Goal: Information Seeking & Learning: Learn about a topic

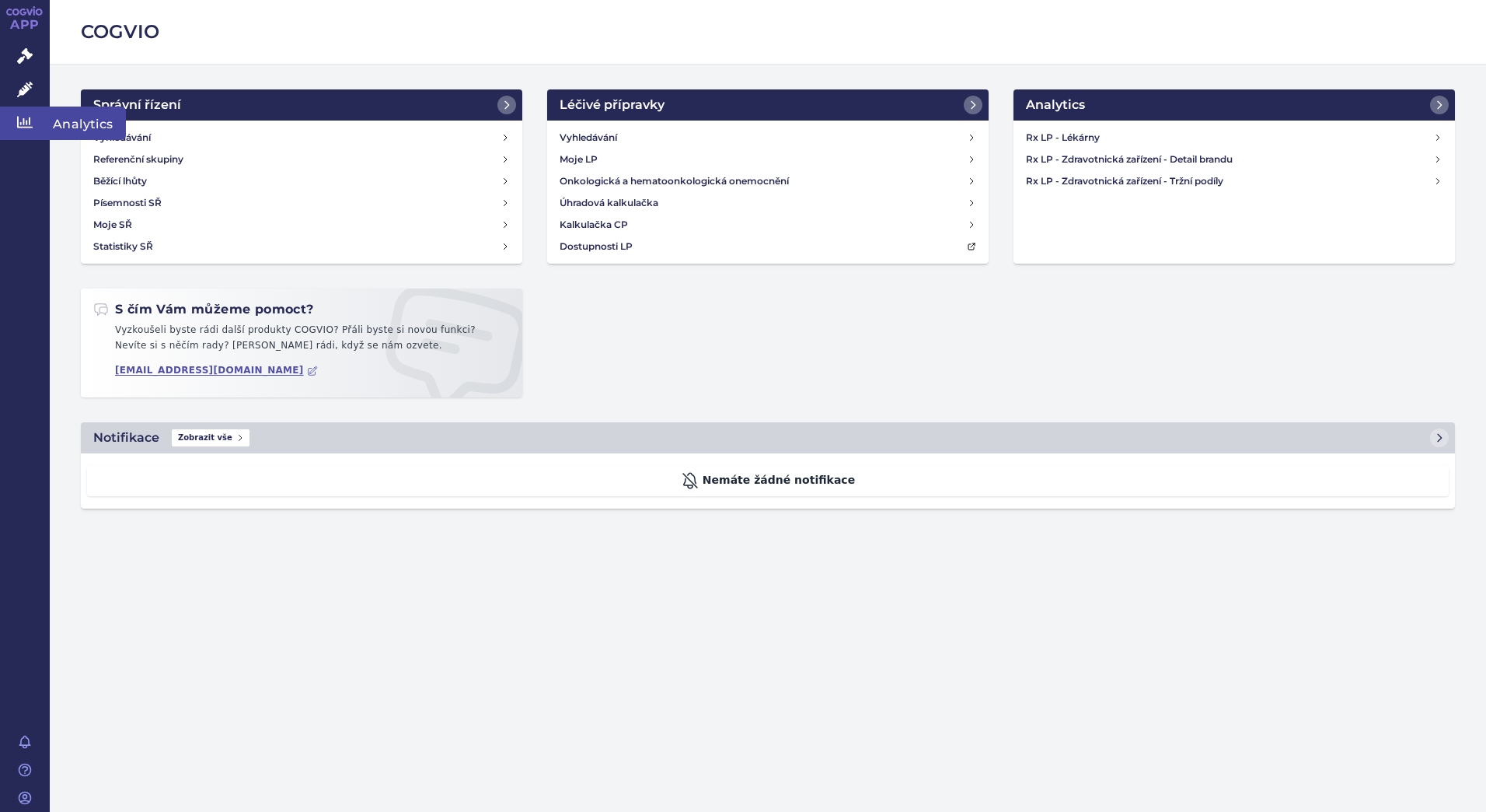
click at [33, 123] on link "Analytics" at bounding box center [24, 123] width 50 height 33
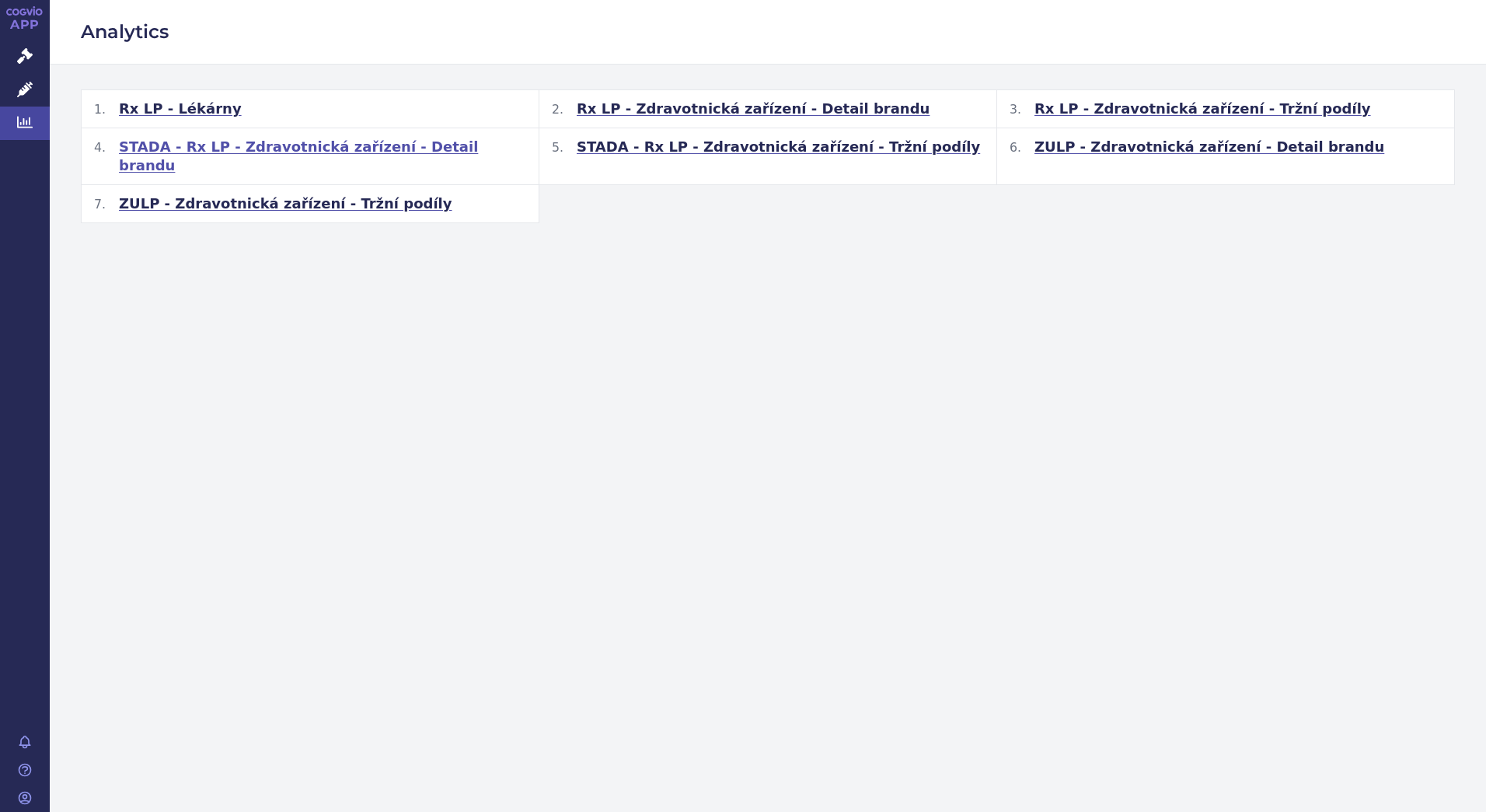
click at [185, 149] on span "STADA - Rx LP - Zdravotnická zařízení - Detail brandu" at bounding box center [322, 155] width 407 height 37
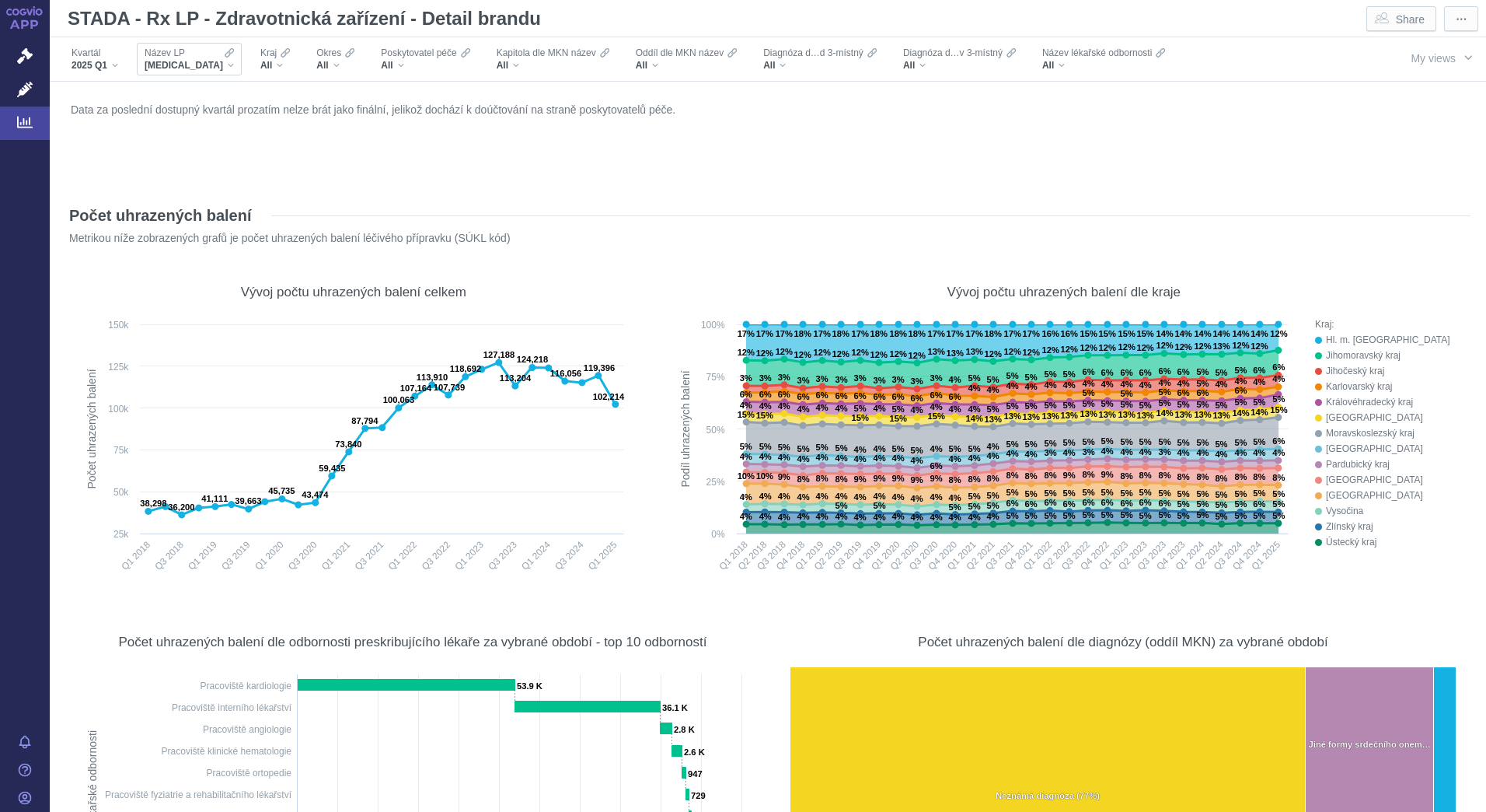
click at [197, 64] on div "[MEDICAL_DATA]" at bounding box center [188, 65] width 89 height 12
click at [166, 65] on span "[MEDICAL_DATA]" at bounding box center [183, 65] width 78 height 12
click at [159, 63] on span "XARELTO" at bounding box center [183, 65] width 78 height 12
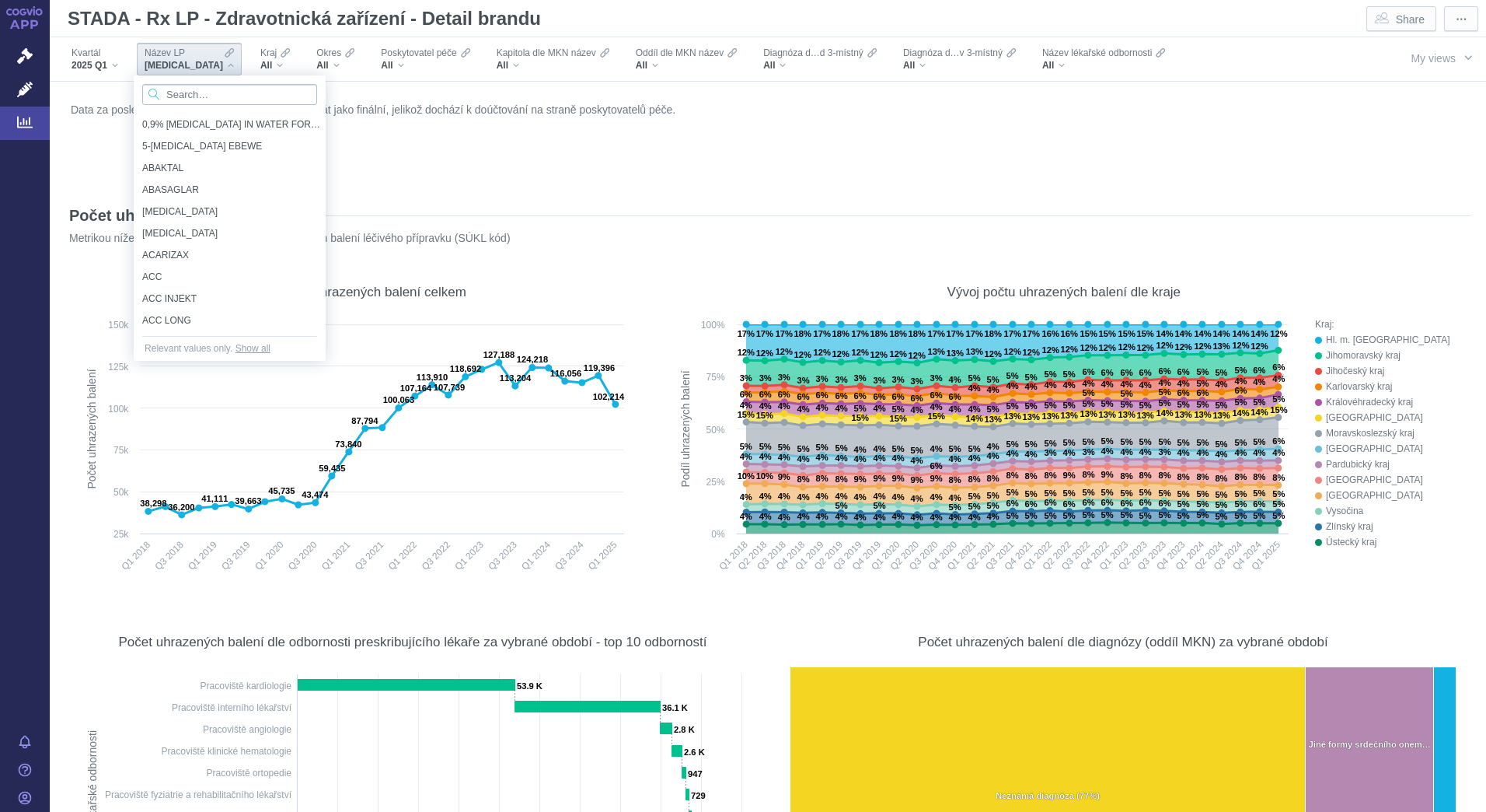
click at [196, 100] on input "Search attribute values" at bounding box center [229, 95] width 175 height 21
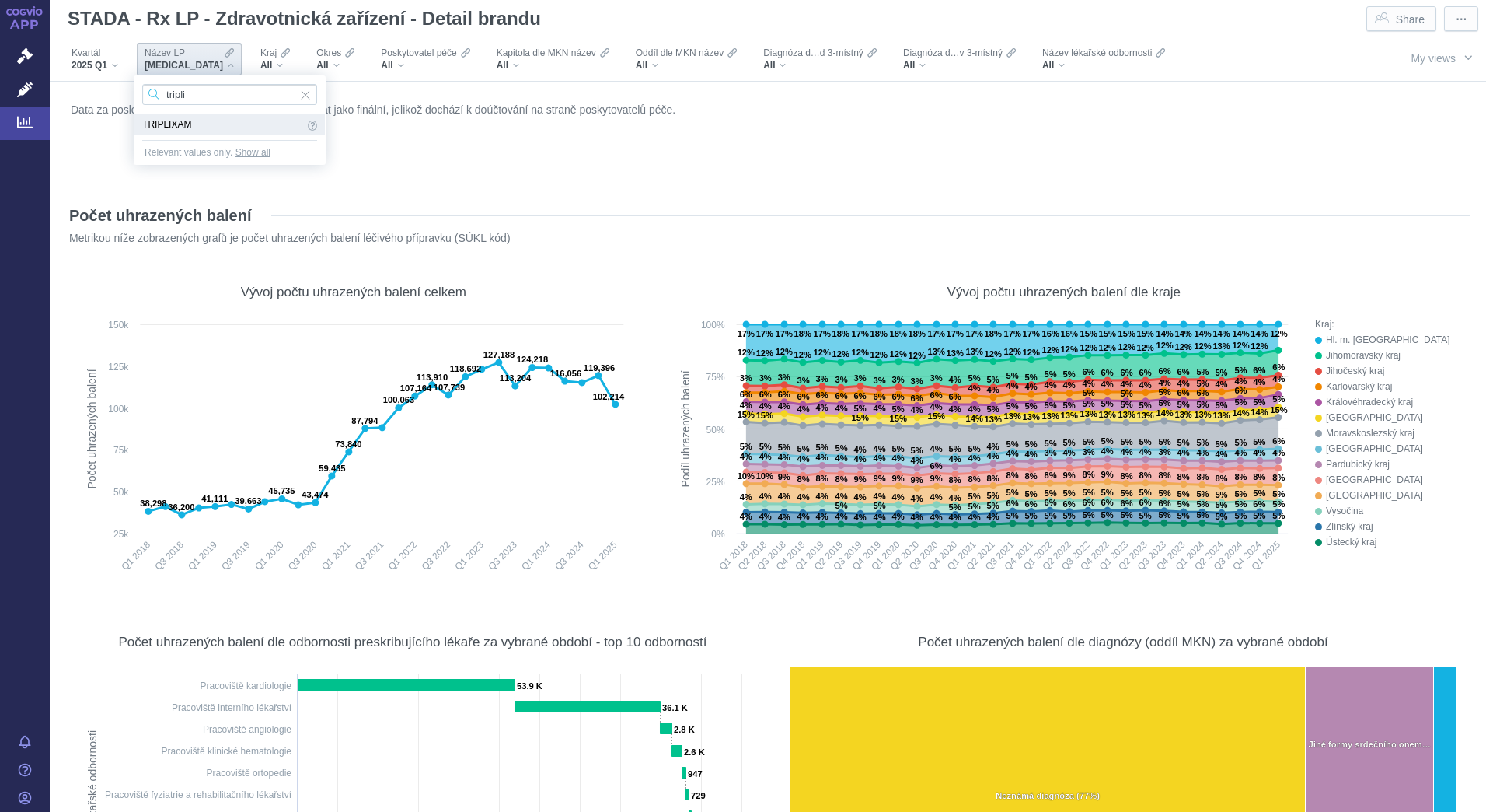
type input "tripli"
click at [162, 126] on span "TRIPLIXAM" at bounding box center [223, 124] width 162 height 17
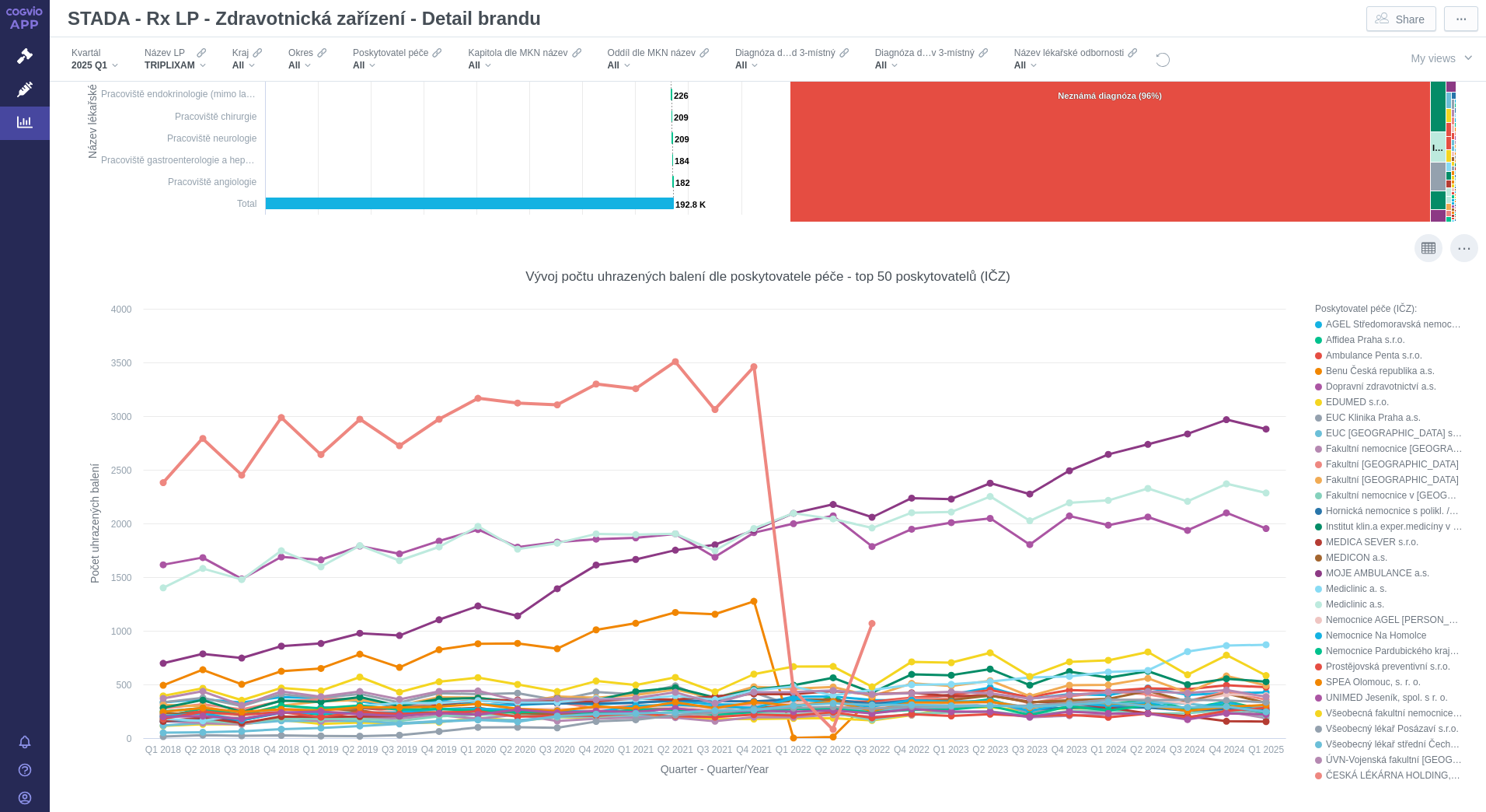
click at [751, 366] on icon at bounding box center [755, 366] width 7 height 7
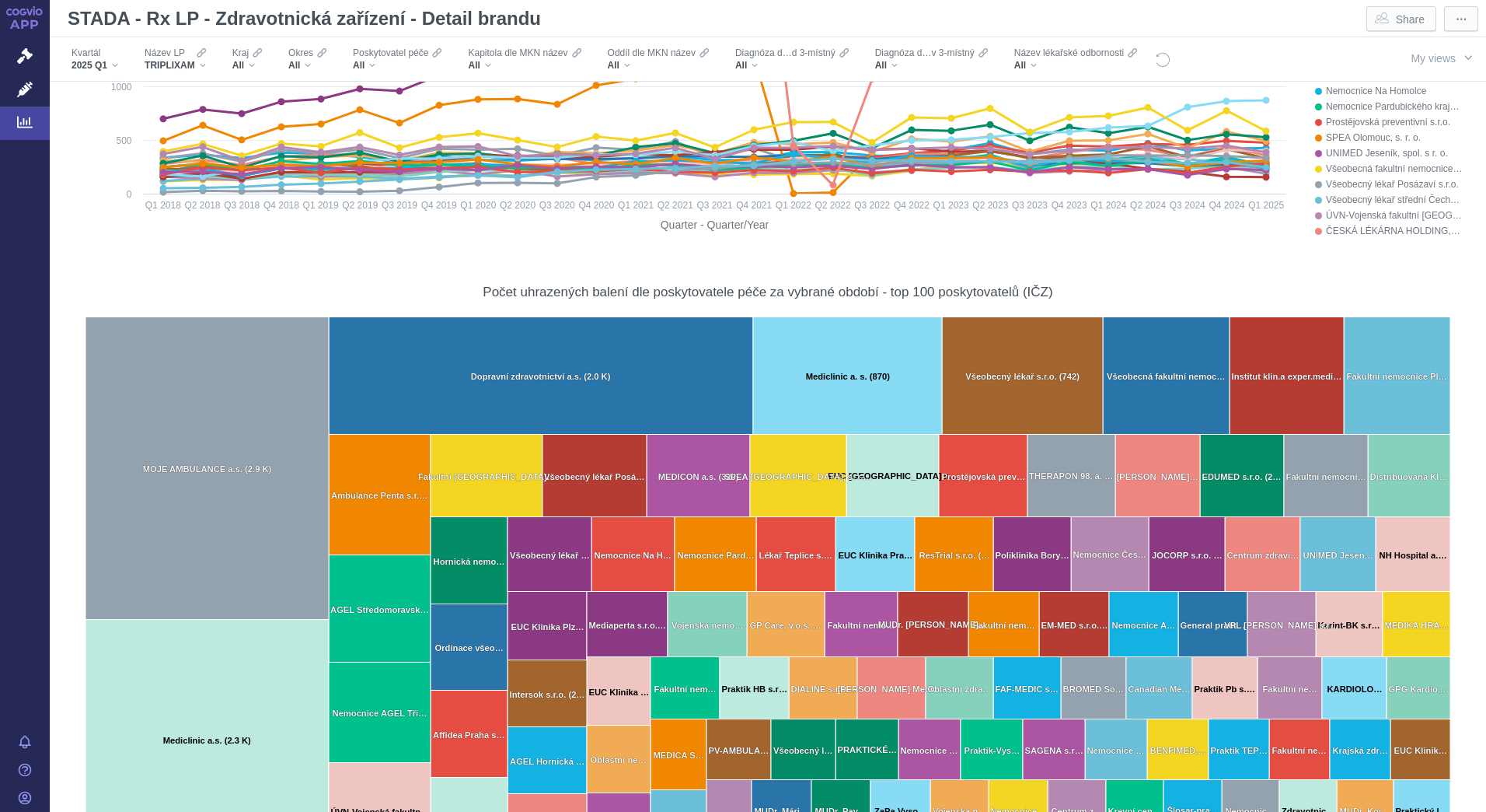
scroll to position [1322, 0]
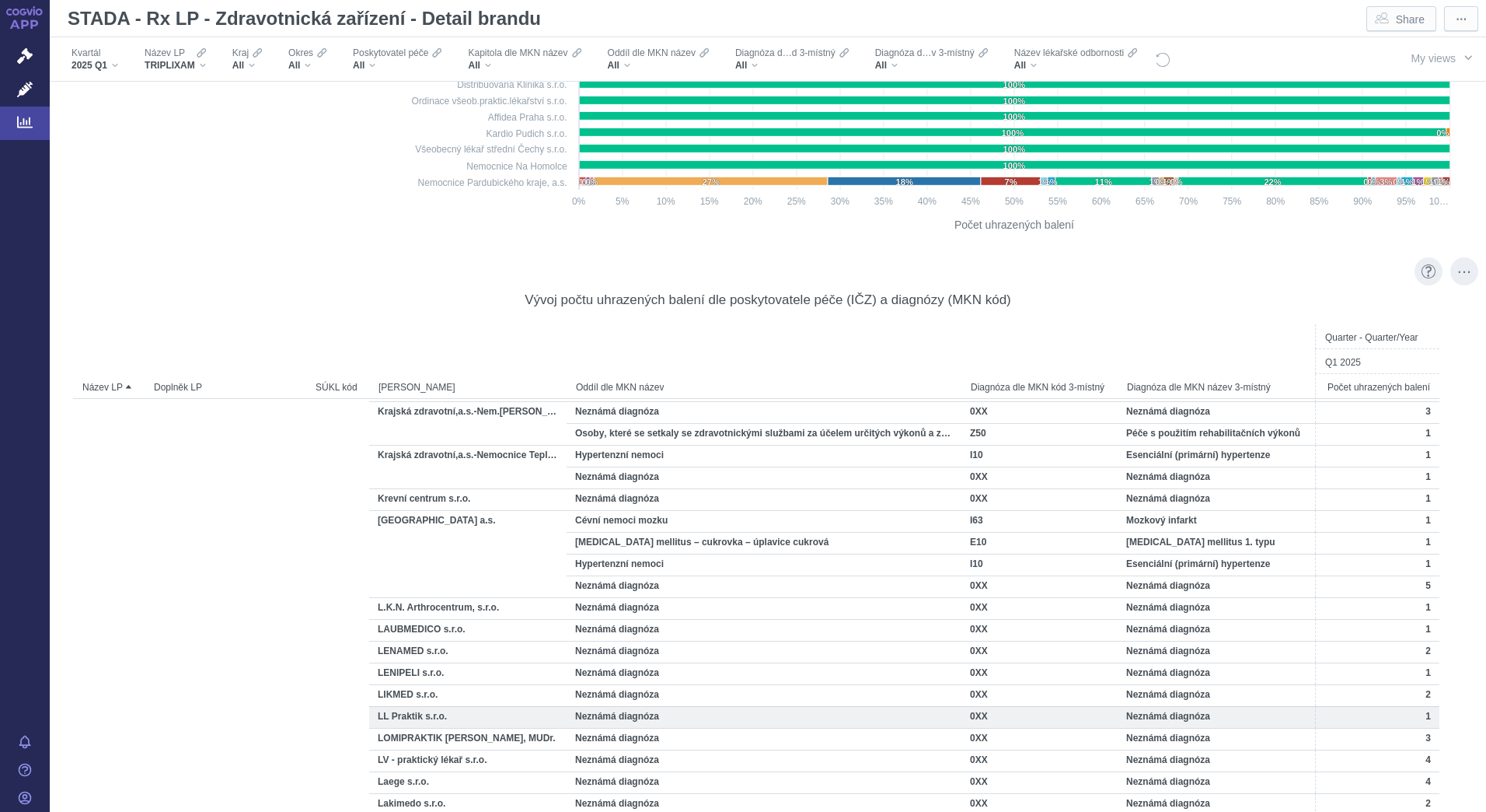
scroll to position [9794, 0]
